Goal: Task Accomplishment & Management: Use online tool/utility

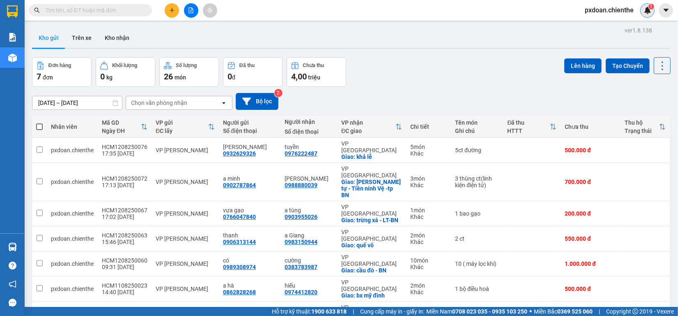
click at [654, 12] on div "1" at bounding box center [647, 10] width 14 height 14
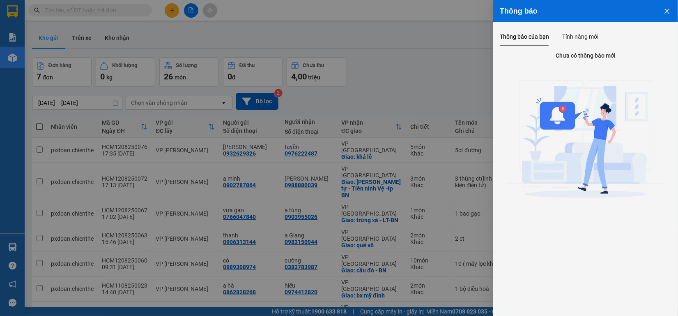
click at [664, 12] on icon "close" at bounding box center [667, 11] width 7 height 7
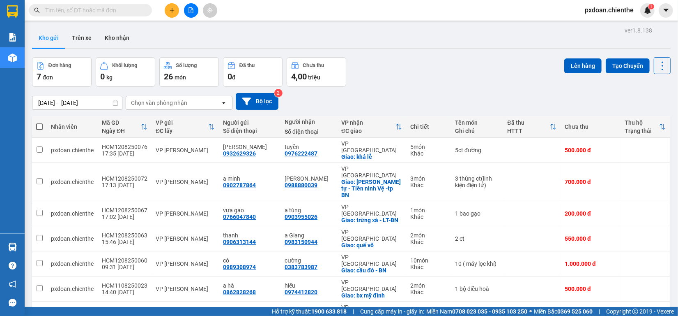
click at [648, 13] on img at bounding box center [647, 10] width 7 height 7
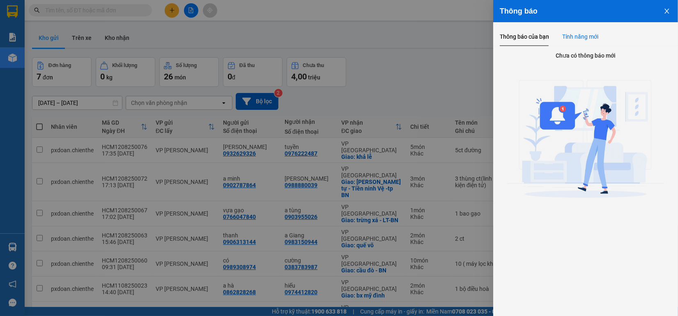
drag, startPoint x: 582, startPoint y: 41, endPoint x: 526, endPoint y: 36, distance: 55.7
click at [581, 41] on div "Tính năng mới" at bounding box center [580, 36] width 36 height 19
click at [526, 36] on div "Thông báo của bạn" at bounding box center [524, 36] width 49 height 9
click at [667, 14] on icon "close" at bounding box center [667, 11] width 7 height 7
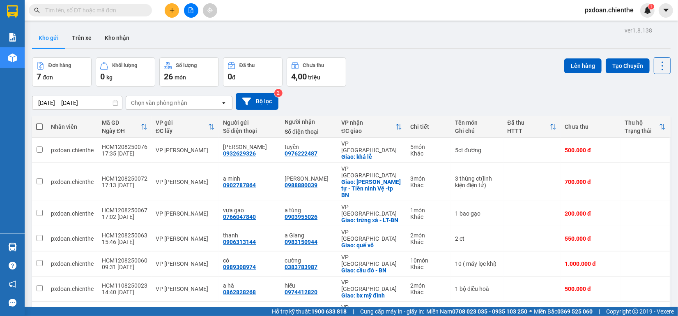
drag, startPoint x: 463, startPoint y: 58, endPoint x: 424, endPoint y: 72, distance: 41.7
click at [424, 72] on div "Đơn hàng 7 đơn Khối lượng 0 kg Số lượng 26 món Đã thu 0 đ Chưa thu 4,00 triệu L…" at bounding box center [351, 72] width 639 height 30
drag, startPoint x: 424, startPoint y: 72, endPoint x: 405, endPoint y: 81, distance: 20.9
click at [405, 81] on div "Đơn hàng 7 đơn Khối lượng 0 kg Số lượng 26 món Đã thu 0 đ Chưa thu 4,00 triệu L…" at bounding box center [351, 72] width 639 height 30
click at [115, 42] on button "Kho nhận" at bounding box center [117, 38] width 38 height 20
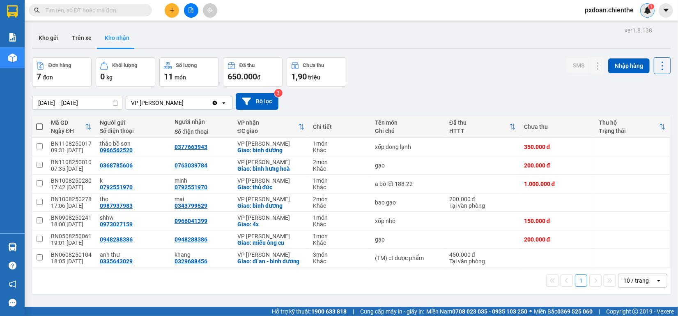
click at [648, 10] on img at bounding box center [647, 10] width 7 height 7
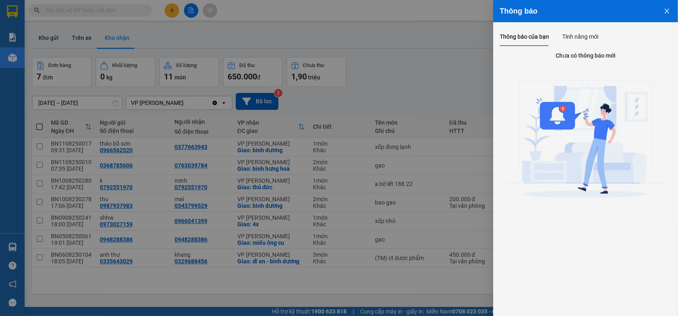
click at [665, 11] on icon "close" at bounding box center [667, 11] width 7 height 7
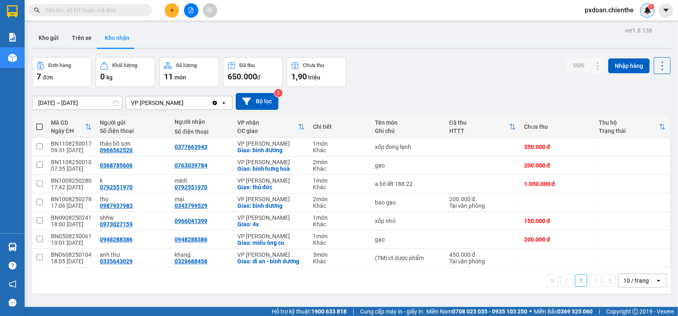
click at [644, 15] on div "1" at bounding box center [647, 10] width 14 height 14
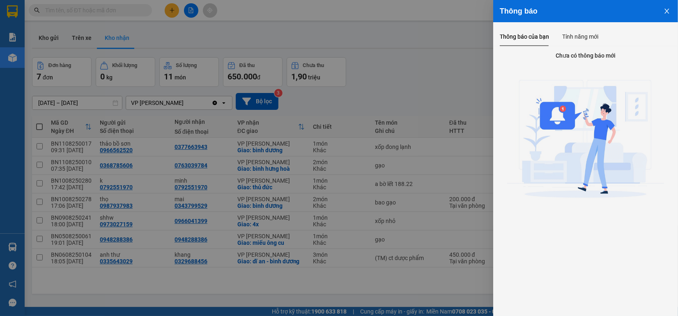
click at [661, 9] on button "Close" at bounding box center [667, 10] width 22 height 21
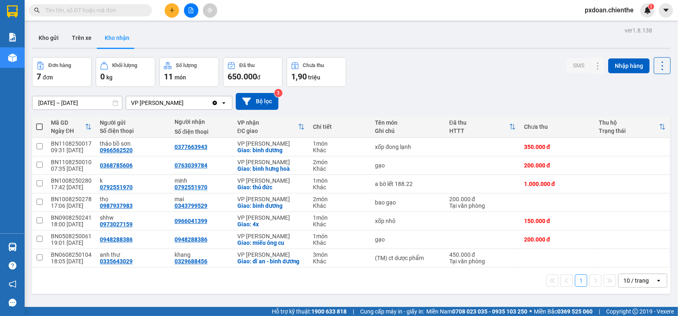
click at [149, 120] on div "Người gửi" at bounding box center [133, 122] width 67 height 7
click at [647, 13] on img at bounding box center [647, 10] width 7 height 7
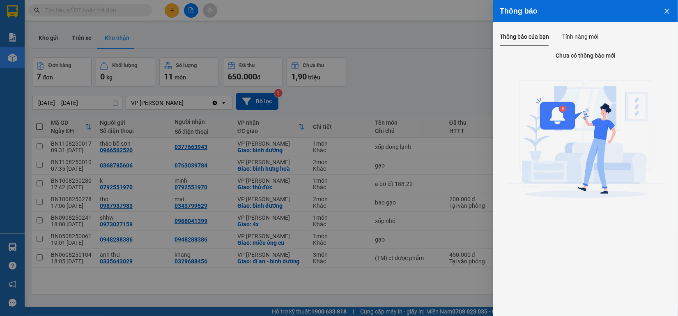
click at [666, 11] on icon "close" at bounding box center [667, 11] width 7 height 7
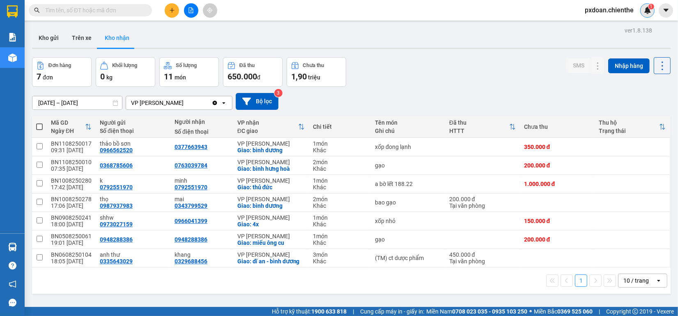
click at [649, 11] on img at bounding box center [647, 10] width 7 height 7
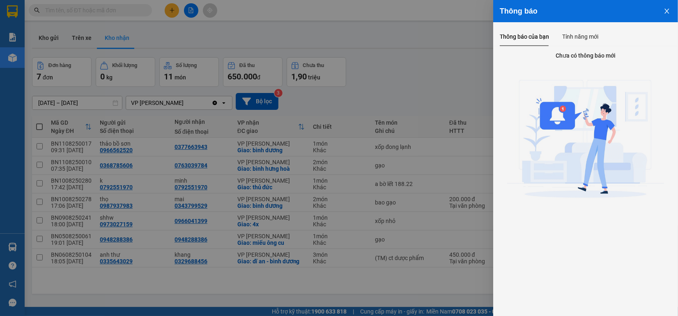
click at [666, 12] on icon "close" at bounding box center [667, 11] width 7 height 7
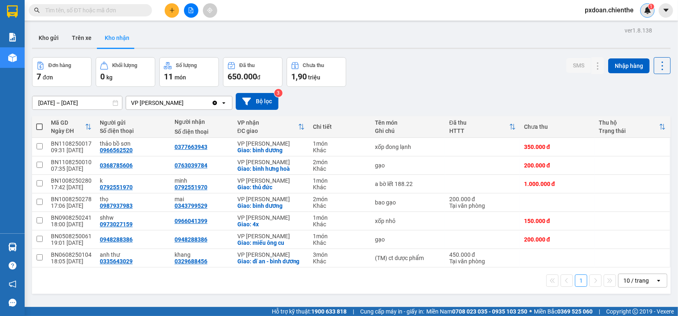
click at [649, 13] on img at bounding box center [647, 10] width 7 height 7
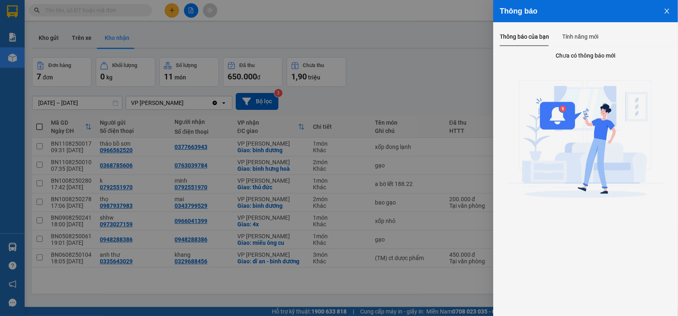
click at [667, 11] on icon "close" at bounding box center [667, 11] width 5 height 5
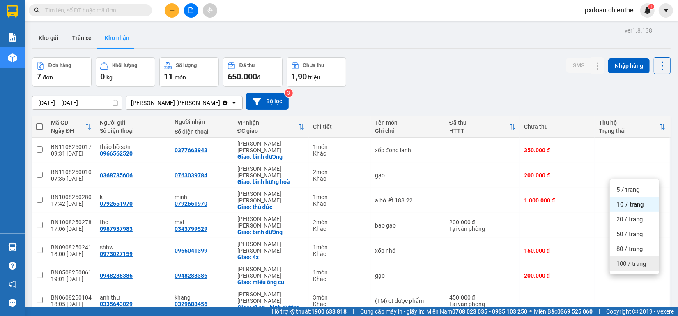
click at [637, 261] on span "100 / trang" at bounding box center [632, 263] width 30 height 8
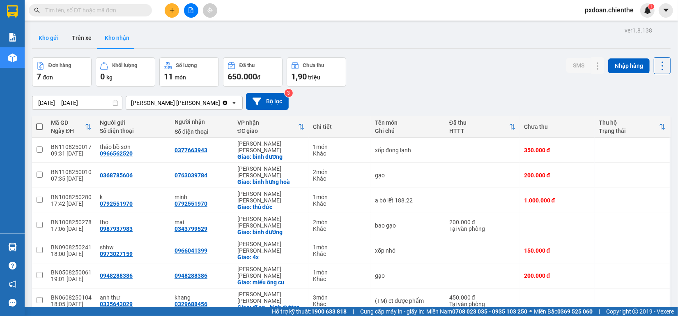
click at [50, 35] on button "Kho gửi" at bounding box center [48, 38] width 33 height 20
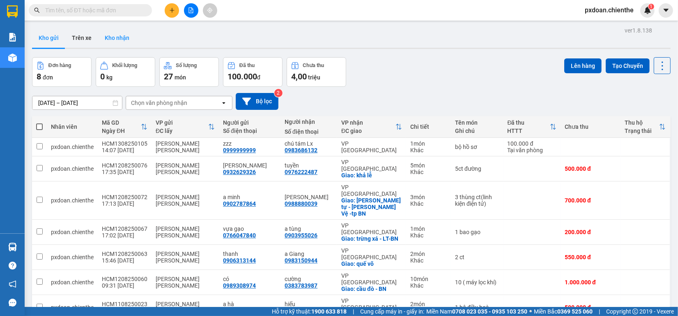
click at [116, 38] on button "Kho nhận" at bounding box center [117, 38] width 38 height 20
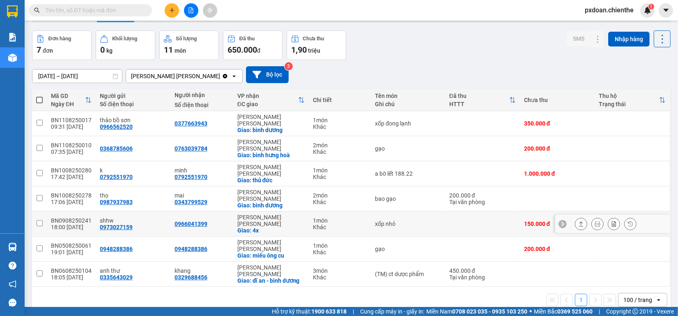
scroll to position [38, 0]
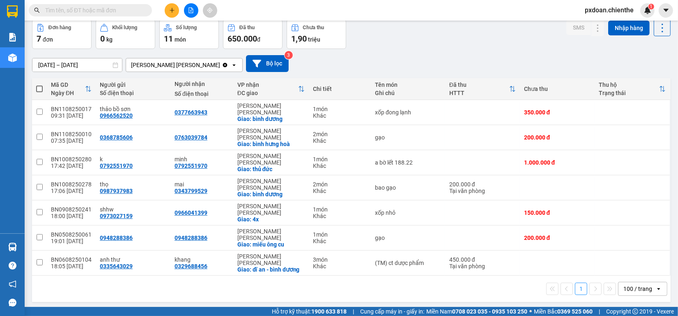
click at [76, 62] on input "[DATE] – [DATE]" at bounding box center [77, 64] width 90 height 13
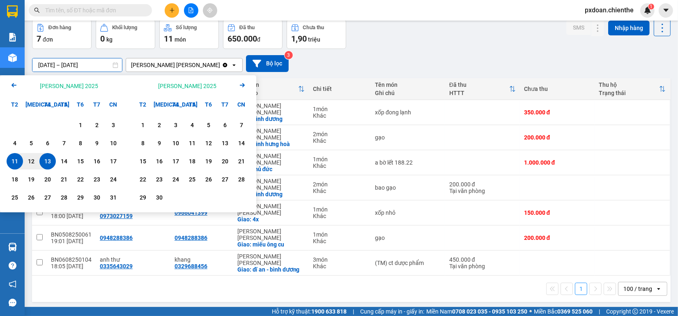
click at [15, 81] on icon "Arrow Left" at bounding box center [14, 85] width 10 height 10
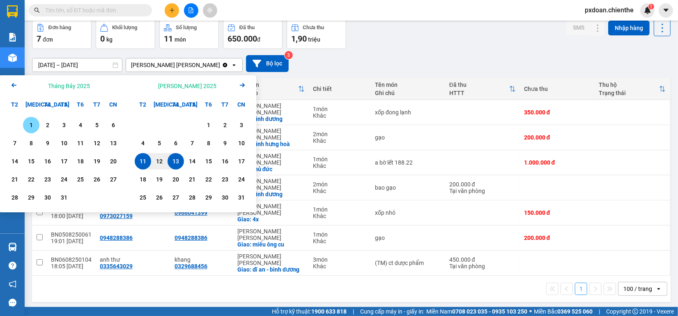
click at [33, 122] on div "1" at bounding box center [31, 125] width 12 height 10
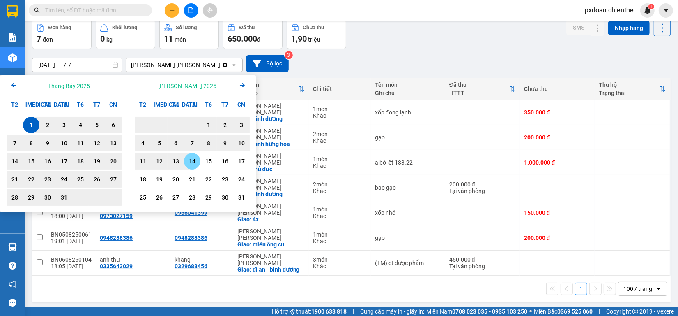
click at [192, 159] on div "14" at bounding box center [193, 161] width 12 height 10
type input "[DATE] – [DATE]"
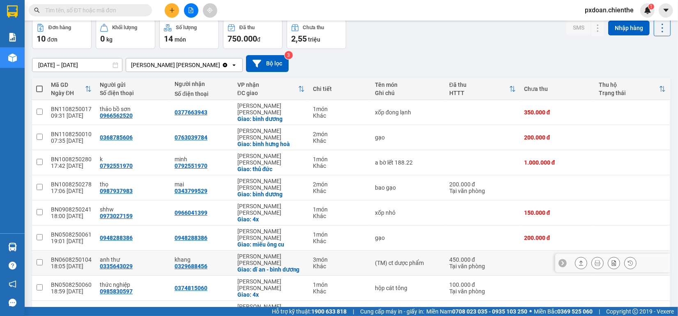
click at [74, 263] on div "18:05 [DATE]" at bounding box center [71, 266] width 41 height 7
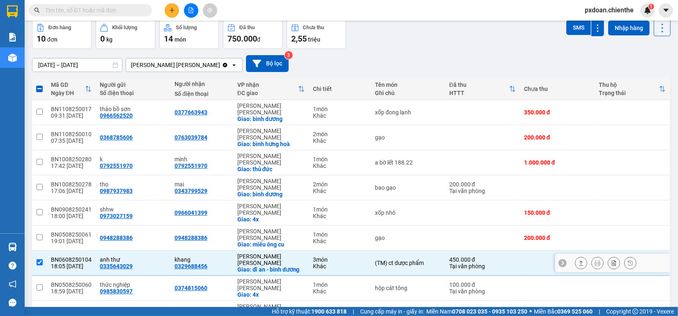
click at [80, 256] on div "BN0608250104" at bounding box center [71, 259] width 41 height 7
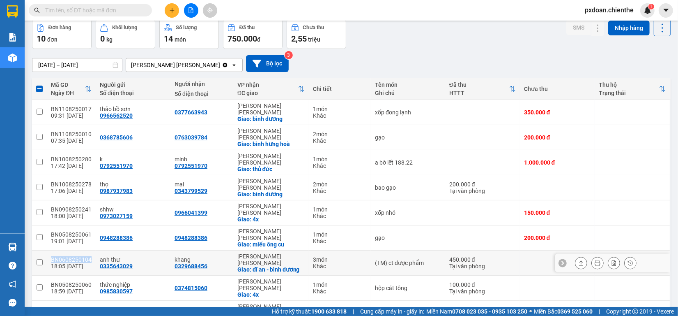
click at [80, 256] on div "BN0608250104" at bounding box center [71, 259] width 41 height 7
checkbox input "true"
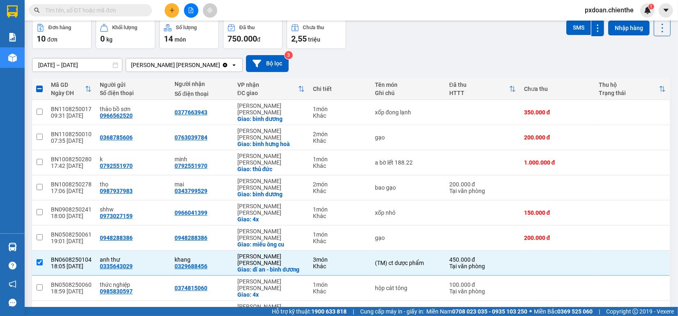
click at [327, 62] on div "[DATE] – [DATE] Press the down arrow key to interact with the calendar and sele…" at bounding box center [351, 63] width 639 height 17
click at [73, 7] on input "text" at bounding box center [93, 10] width 97 height 9
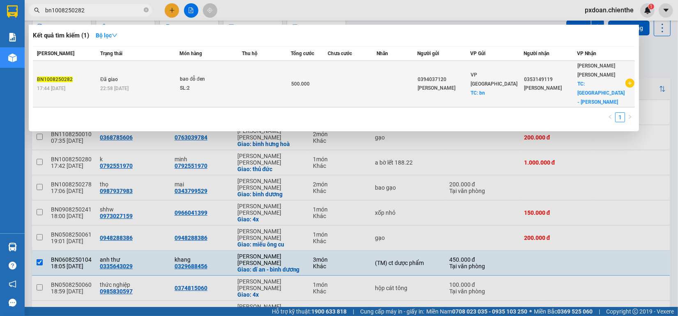
type input "bn1008250282"
click at [158, 84] on div "22:58 [DATE]" at bounding box center [139, 88] width 79 height 9
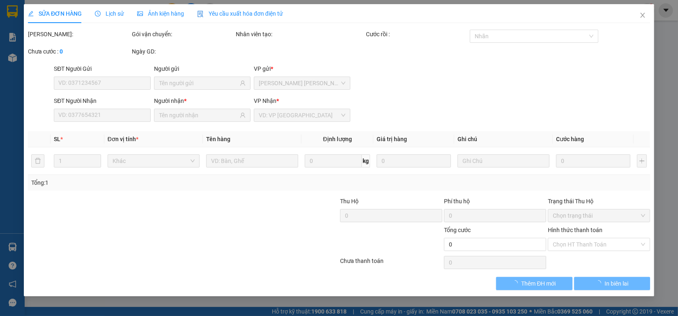
type input "0394037120"
type input "[PERSON_NAME]"
type input "0353149119"
type input "[PERSON_NAME]"
type input "500.000"
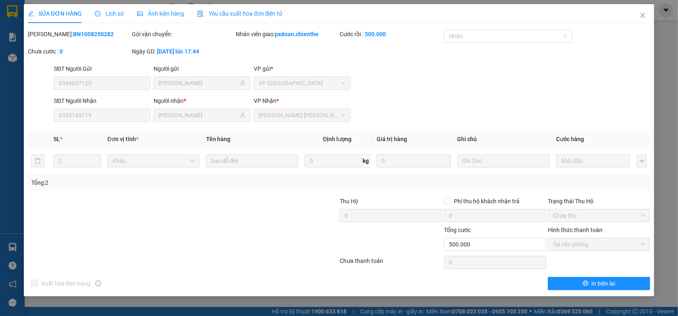
click at [97, 18] on div "Lịch sử" at bounding box center [109, 13] width 29 height 19
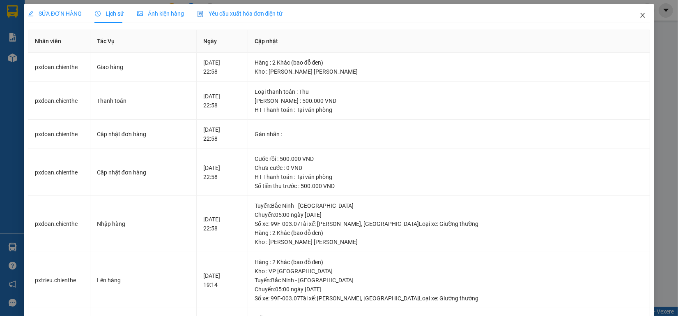
click at [640, 16] on icon "close" at bounding box center [643, 15] width 7 height 7
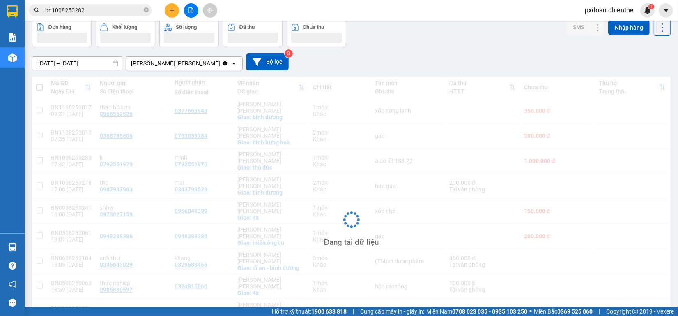
scroll to position [51, 0]
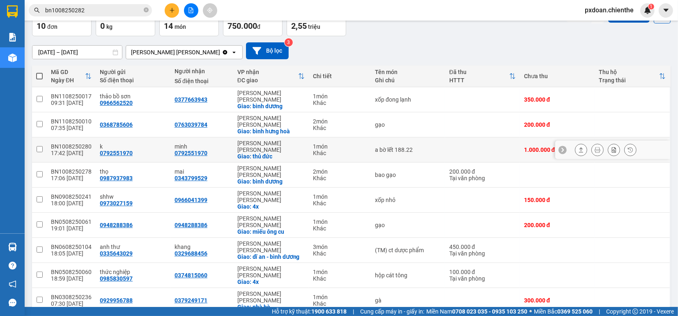
click at [72, 143] on div "BN1008250280" at bounding box center [71, 146] width 41 height 7
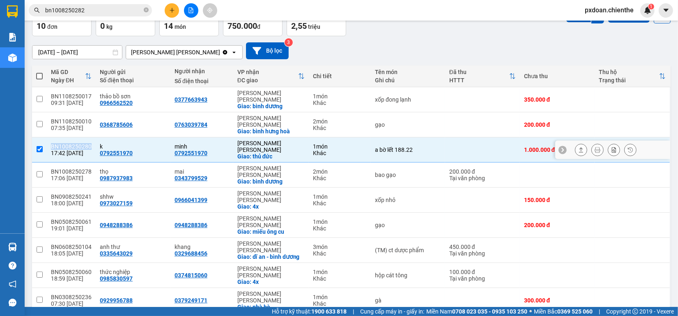
click at [72, 143] on div "BN1008250280" at bounding box center [71, 146] width 41 height 7
checkbox input "false"
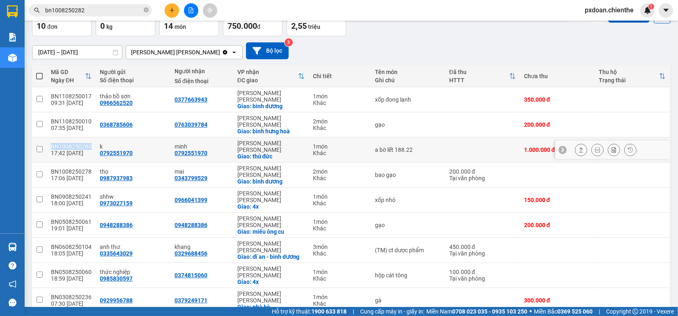
copy div "BN1008250280"
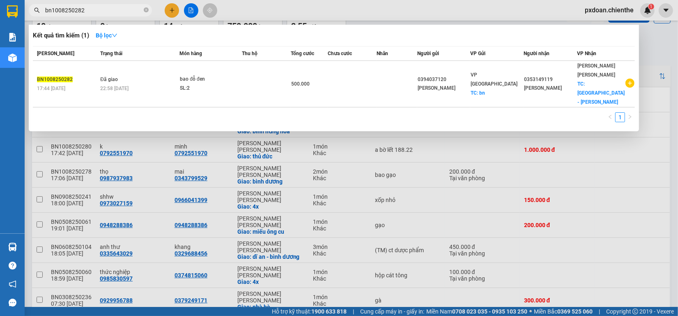
click at [95, 9] on input "bn1008250282" at bounding box center [93, 10] width 97 height 9
paste input "BN1008250280"
click at [95, 9] on input "bn1008250282BN1008250280" at bounding box center [93, 10] width 97 height 9
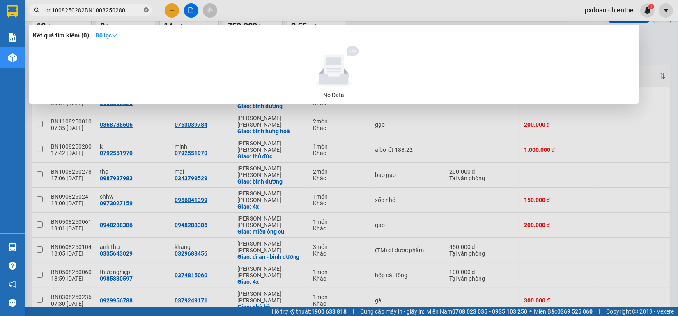
paste input "text"
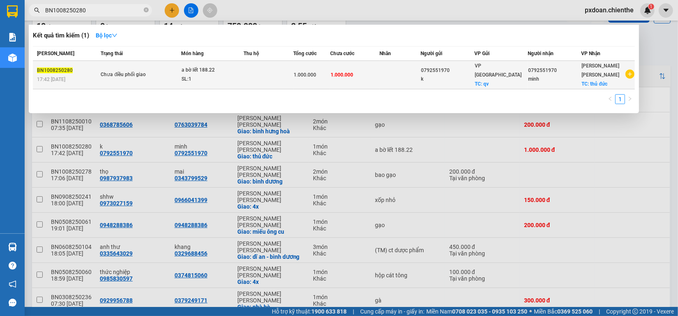
type input "BN1008250280"
click at [214, 75] on div "SL: 1" at bounding box center [213, 79] width 62 height 9
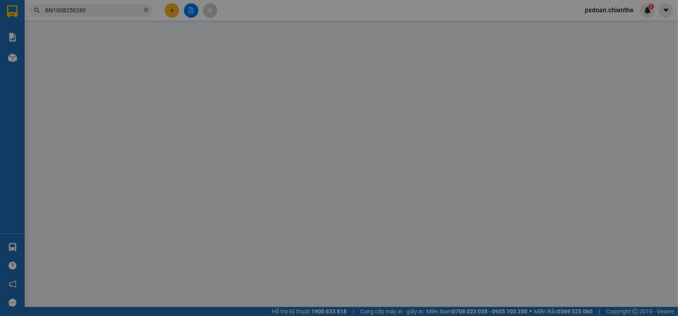
type input "0792551970"
type input "k"
type input "0792551970"
type input "minh"
type input "1.000.000"
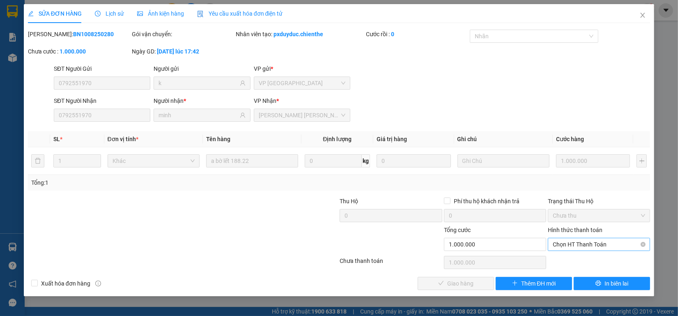
click at [573, 243] on span "Chọn HT Thanh Toán" at bounding box center [599, 244] width 92 height 12
drag, startPoint x: 571, startPoint y: 258, endPoint x: 520, endPoint y: 267, distance: 52.1
click at [568, 260] on div "Tại văn phòng" at bounding box center [599, 260] width 92 height 9
type input "0"
click at [471, 286] on span "Giao hàng" at bounding box center [460, 283] width 26 height 9
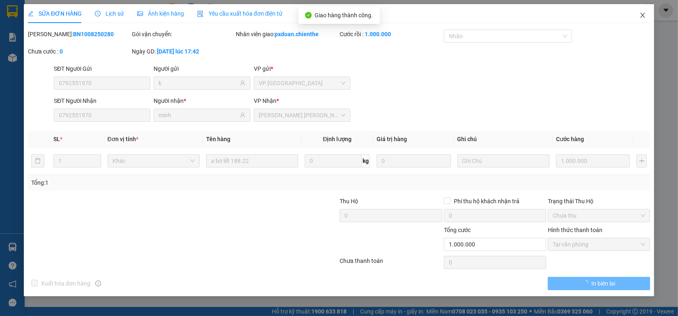
click at [642, 15] on icon "close" at bounding box center [643, 15] width 7 height 7
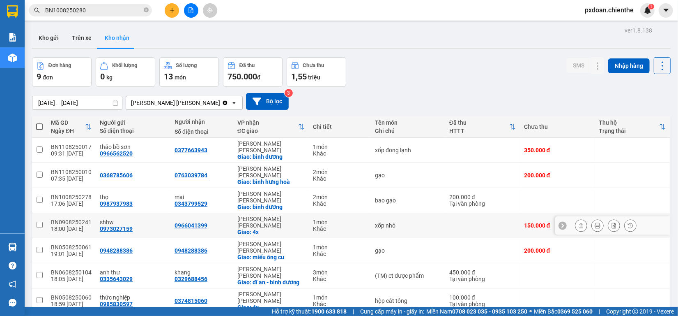
scroll to position [38, 0]
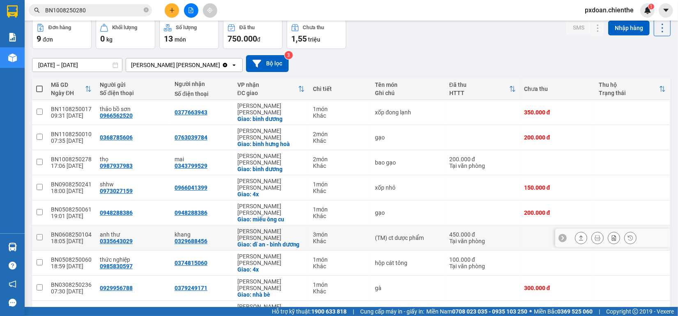
click at [88, 231] on div "BN0608250104" at bounding box center [71, 234] width 41 height 7
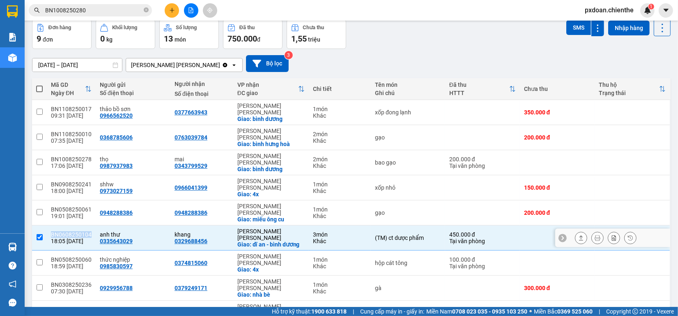
click at [88, 231] on div "BN0608250104" at bounding box center [71, 234] width 41 height 7
checkbox input "false"
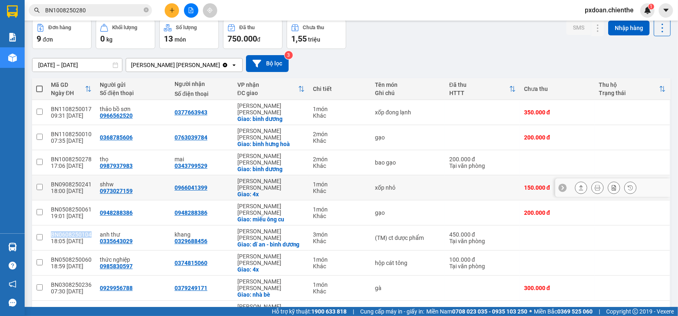
copy div "BN0608250104"
click at [95, 14] on input "BN1008250280" at bounding box center [93, 10] width 97 height 9
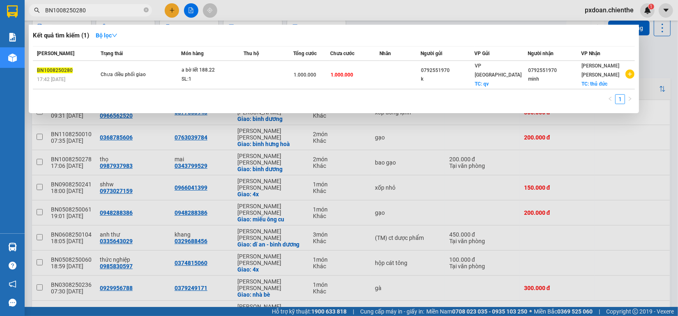
click at [95, 14] on input "BN1008250280" at bounding box center [93, 10] width 97 height 9
paste input "0608250104"
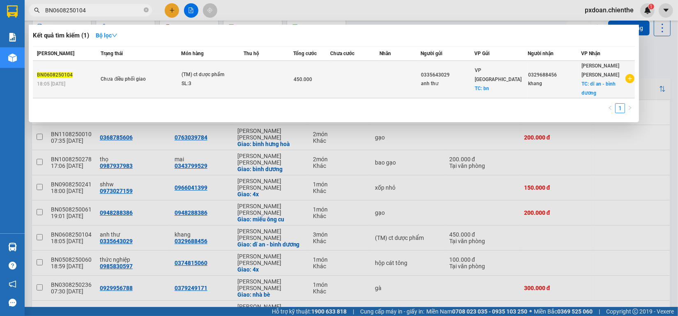
type input "BN0608250104"
click at [200, 72] on div "(TM) ct dược phẩm" at bounding box center [213, 74] width 62 height 9
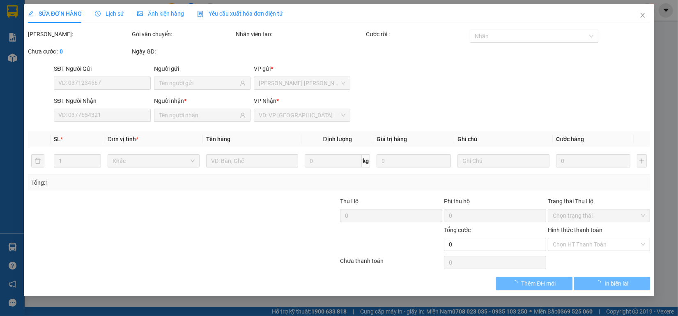
type input "0335643029"
type input "anh thư"
type input "0329688456"
type input "khang"
type input "450.000"
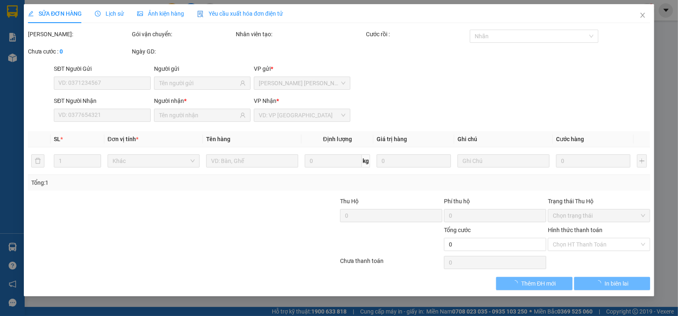
type input "0"
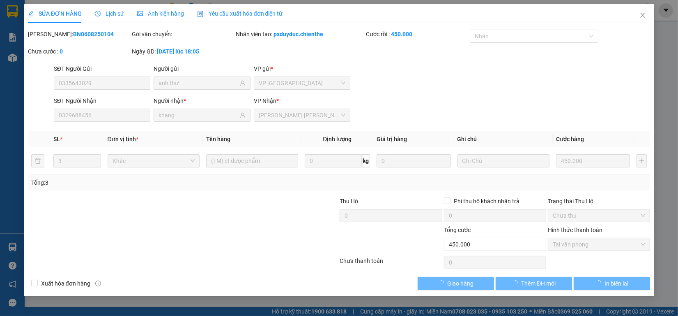
click at [166, 16] on span "Ảnh kiện hàng" at bounding box center [160, 13] width 47 height 7
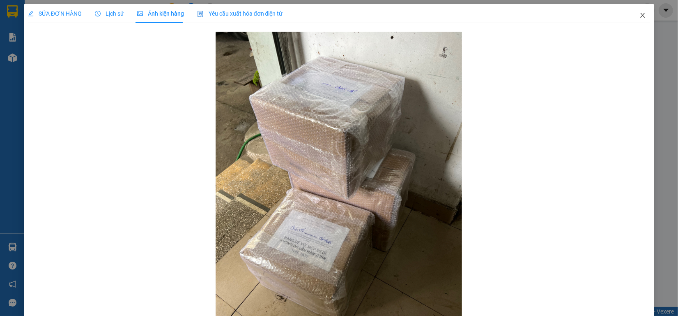
click at [640, 15] on icon "close" at bounding box center [643, 15] width 7 height 7
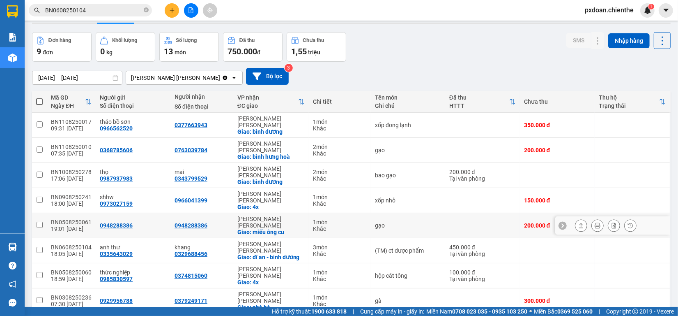
scroll to position [38, 0]
